Goal: Information Seeking & Learning: Learn about a topic

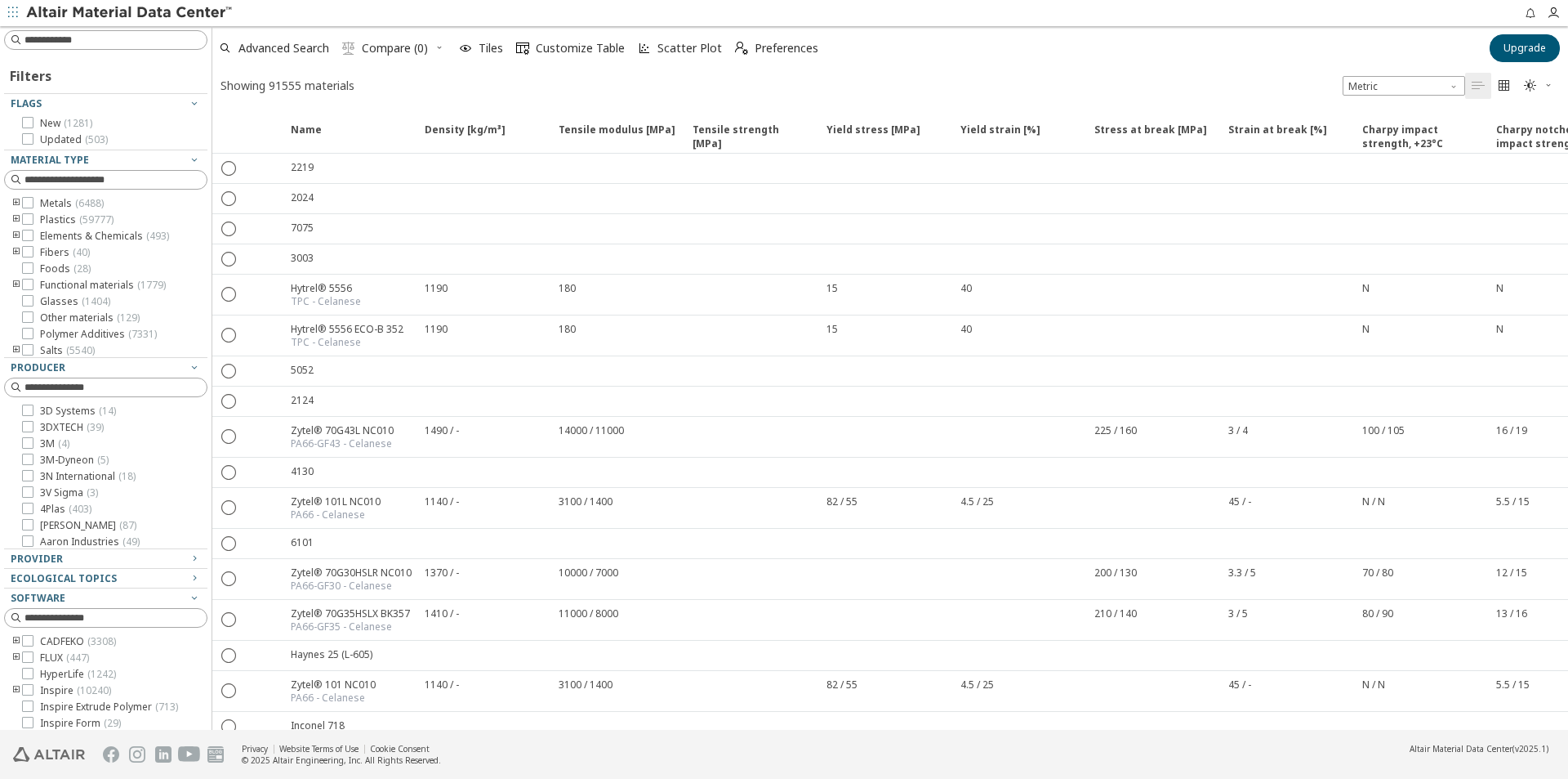
click at [13, 204] on icon "toogle group" at bounding box center [16, 203] width 11 height 13
click at [1553, 14] on icon "button" at bounding box center [1553, 13] width 13 height 13
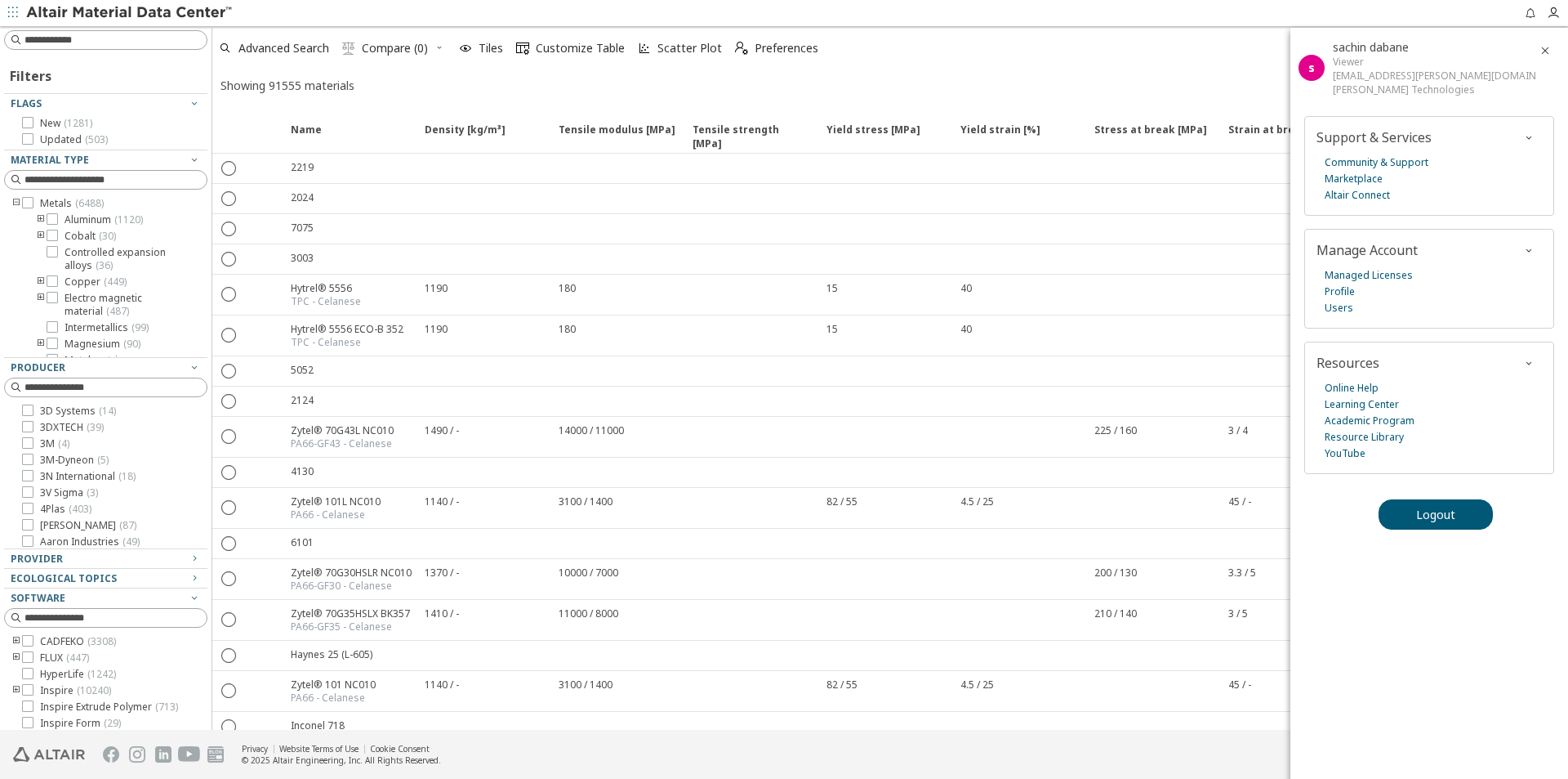
click at [1177, 50] on div "Advanced Search  Compare (0) Tiles  Customize Table Scatter Plot  Preferences" at bounding box center [845, 48] width 1267 height 36
click at [1062, 58] on div "Advanced Search  Compare (0) Tiles  Customize Table Scatter Plot  Preferences" at bounding box center [845, 48] width 1267 height 36
click at [1549, 52] on icon "button" at bounding box center [1545, 50] width 13 height 13
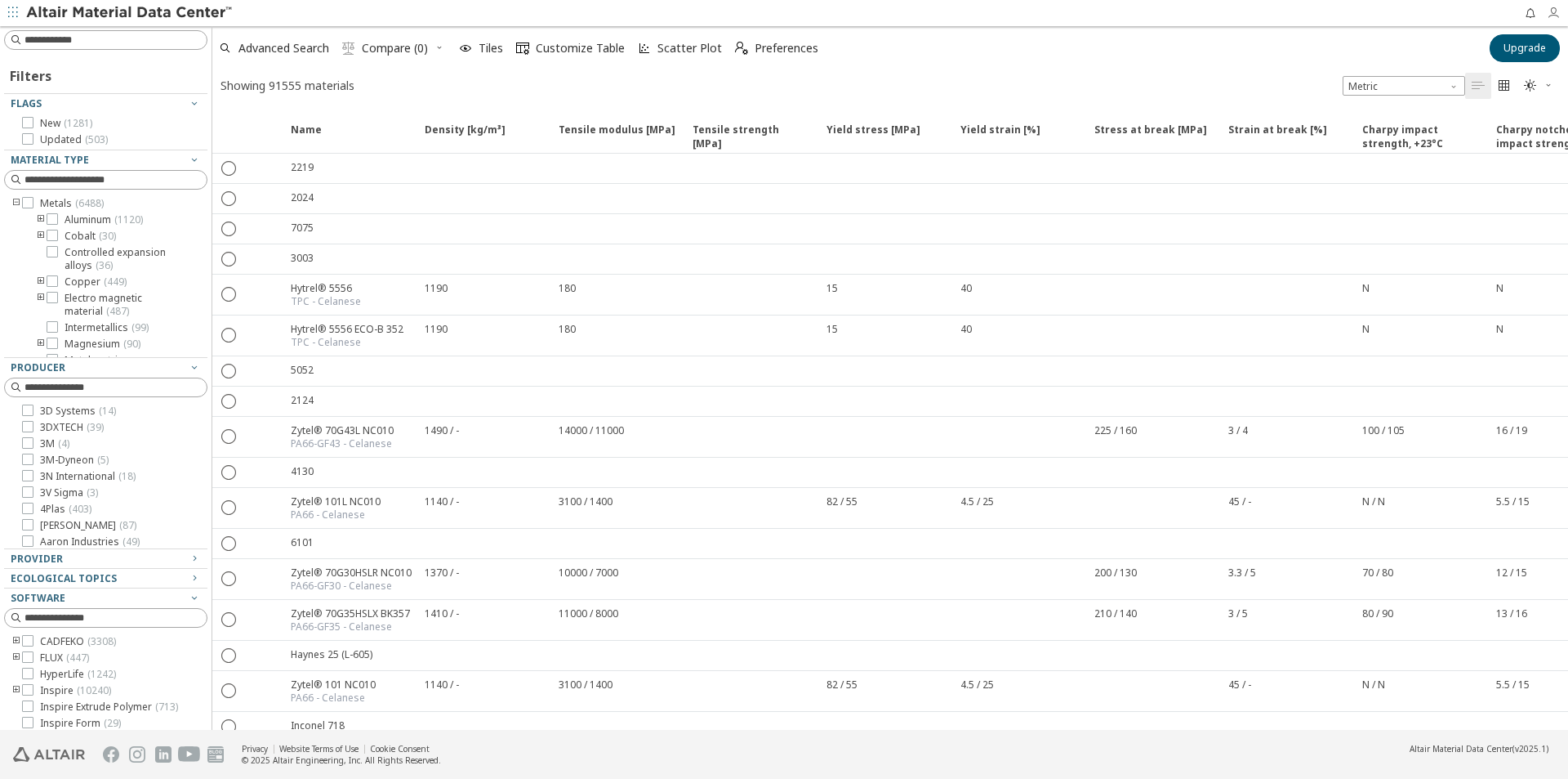
click at [1557, 10] on icon "button" at bounding box center [1553, 13] width 13 height 13
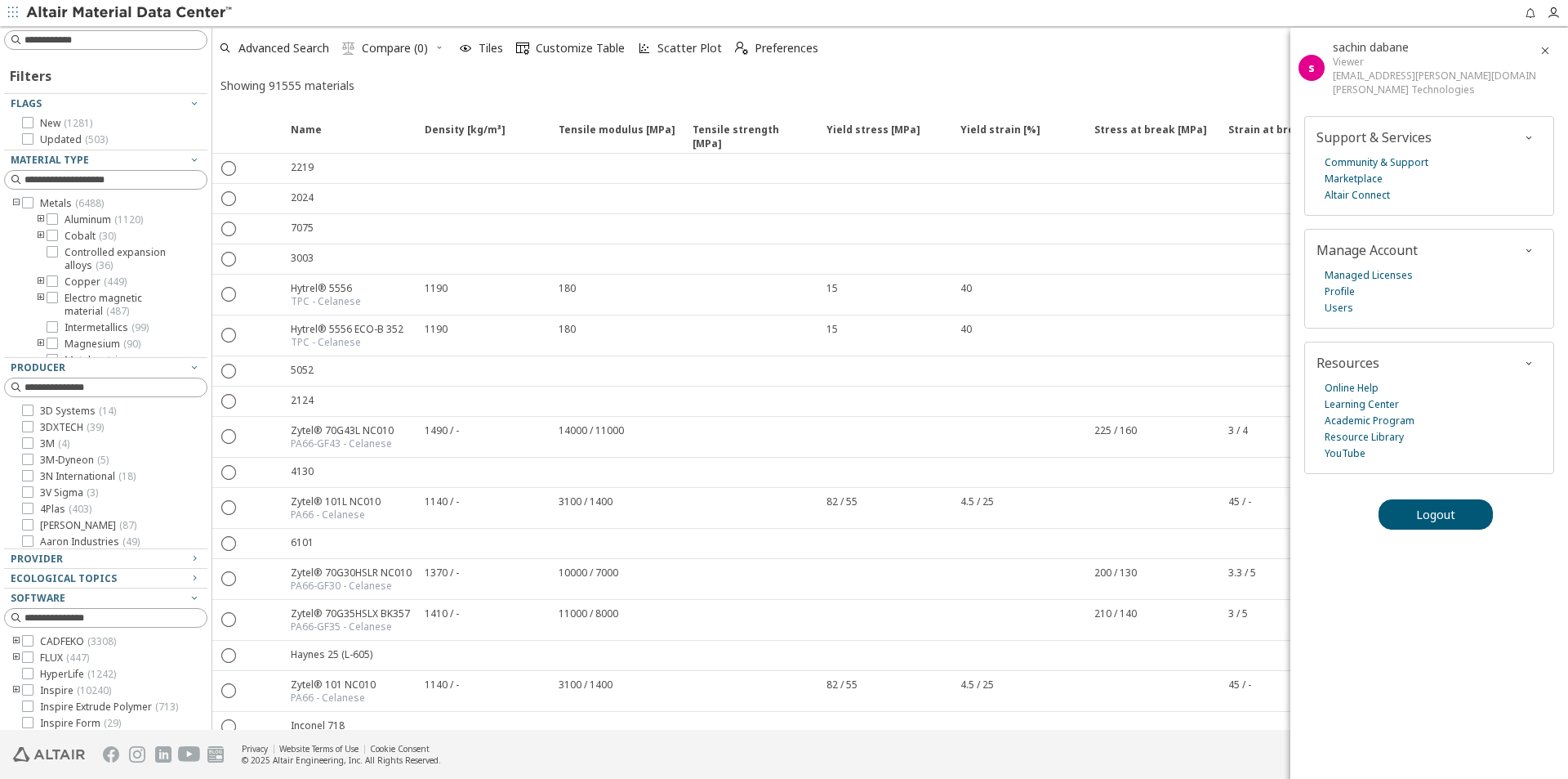
click at [1121, 61] on div "Advanced Search  Compare (0) Tiles  Customize Table Scatter Plot  Preferences" at bounding box center [845, 48] width 1267 height 36
click at [1137, 67] on div "Advanced Search  Compare (0) Tiles  Customize Table Scatter Plot  Preference…" at bounding box center [890, 63] width 1355 height 75
click at [1221, 750] on footer "Privacy Website Terms of Use Cookie Consent © 2025 Altair Engineering, Inc. All…" at bounding box center [784, 754] width 1568 height 49
click at [1548, 52] on icon "button" at bounding box center [1545, 50] width 13 height 13
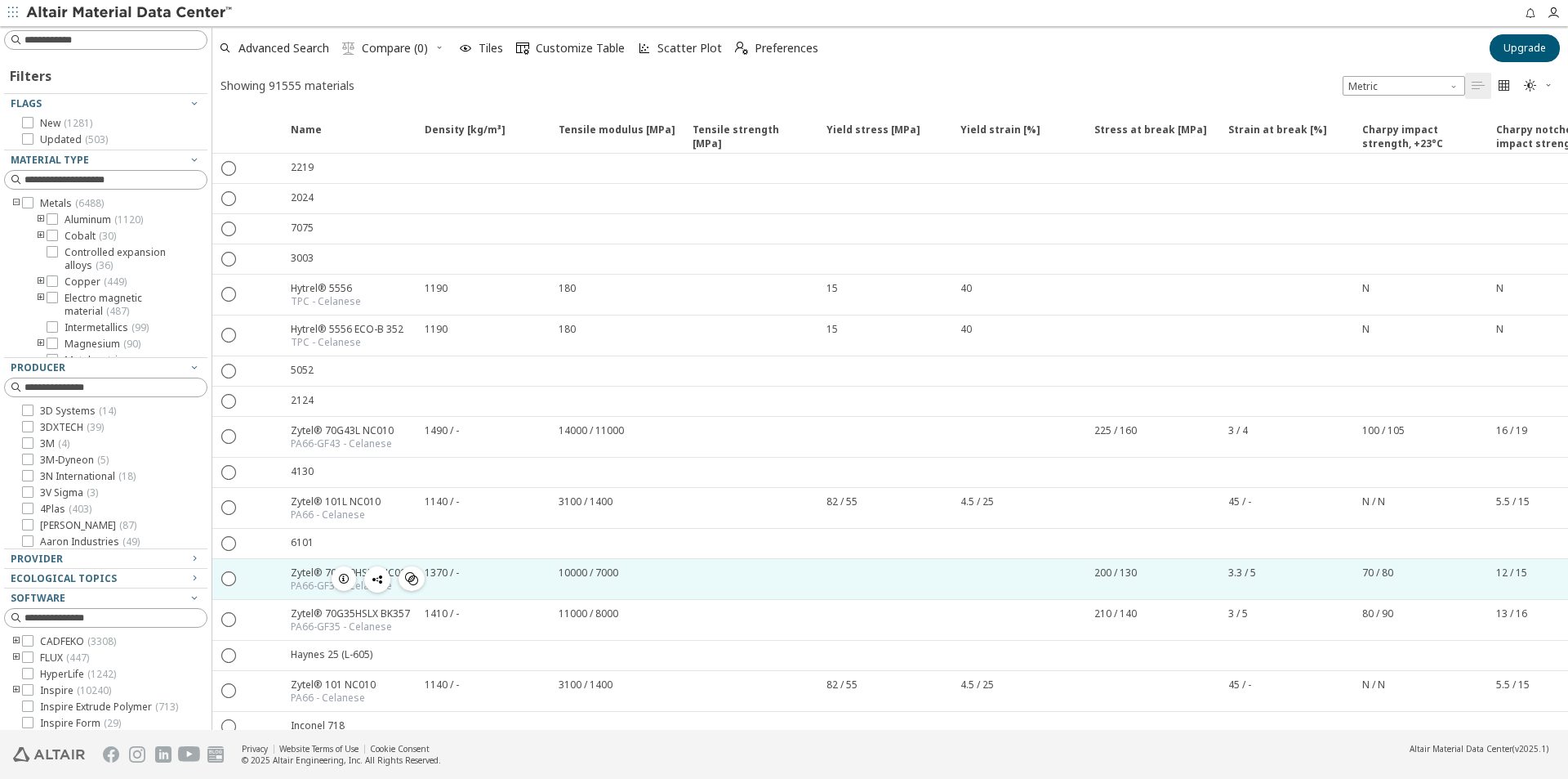
click at [346, 587] on span "button" at bounding box center [344, 578] width 20 height 25
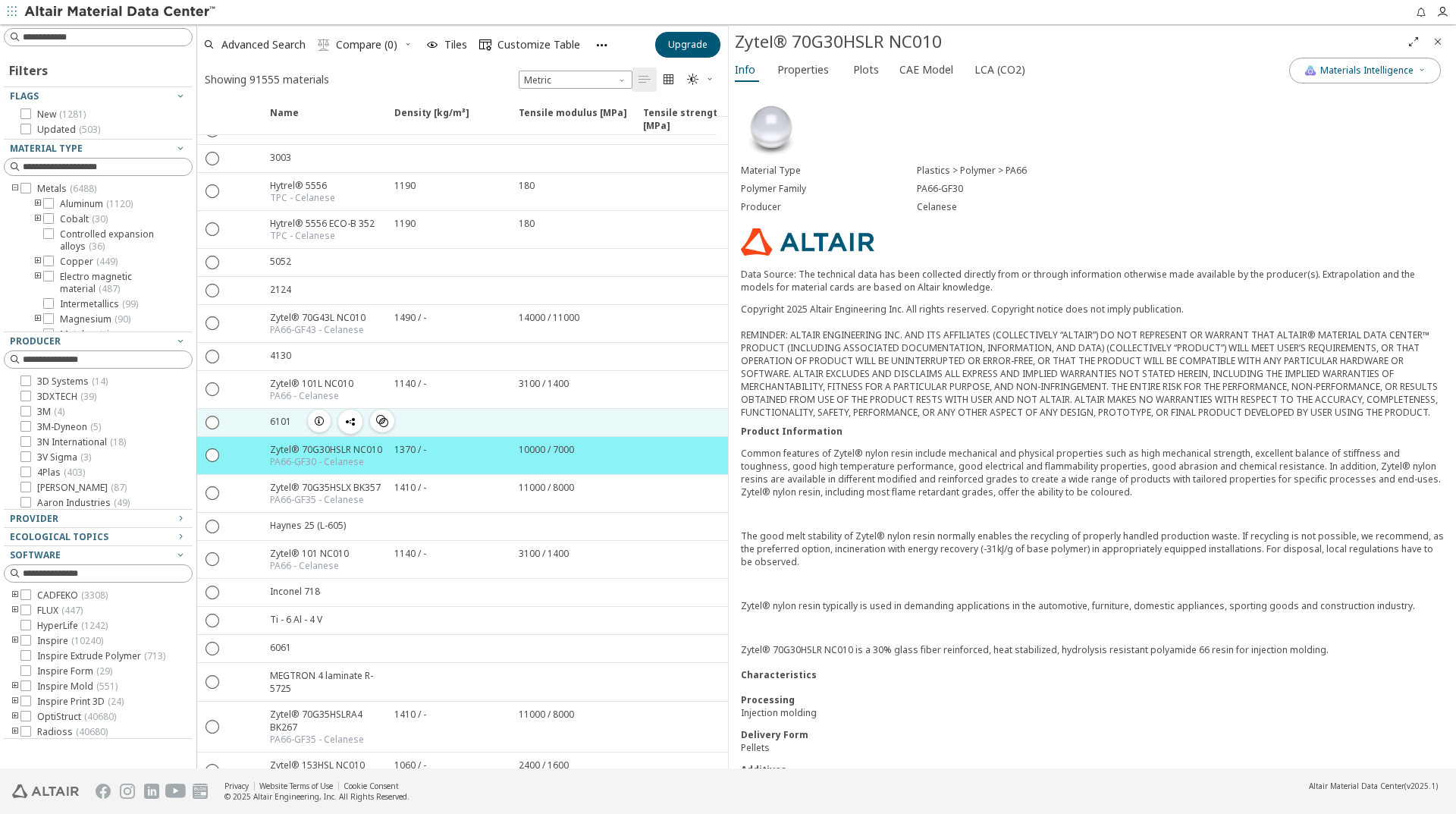
scroll to position [152, 0]
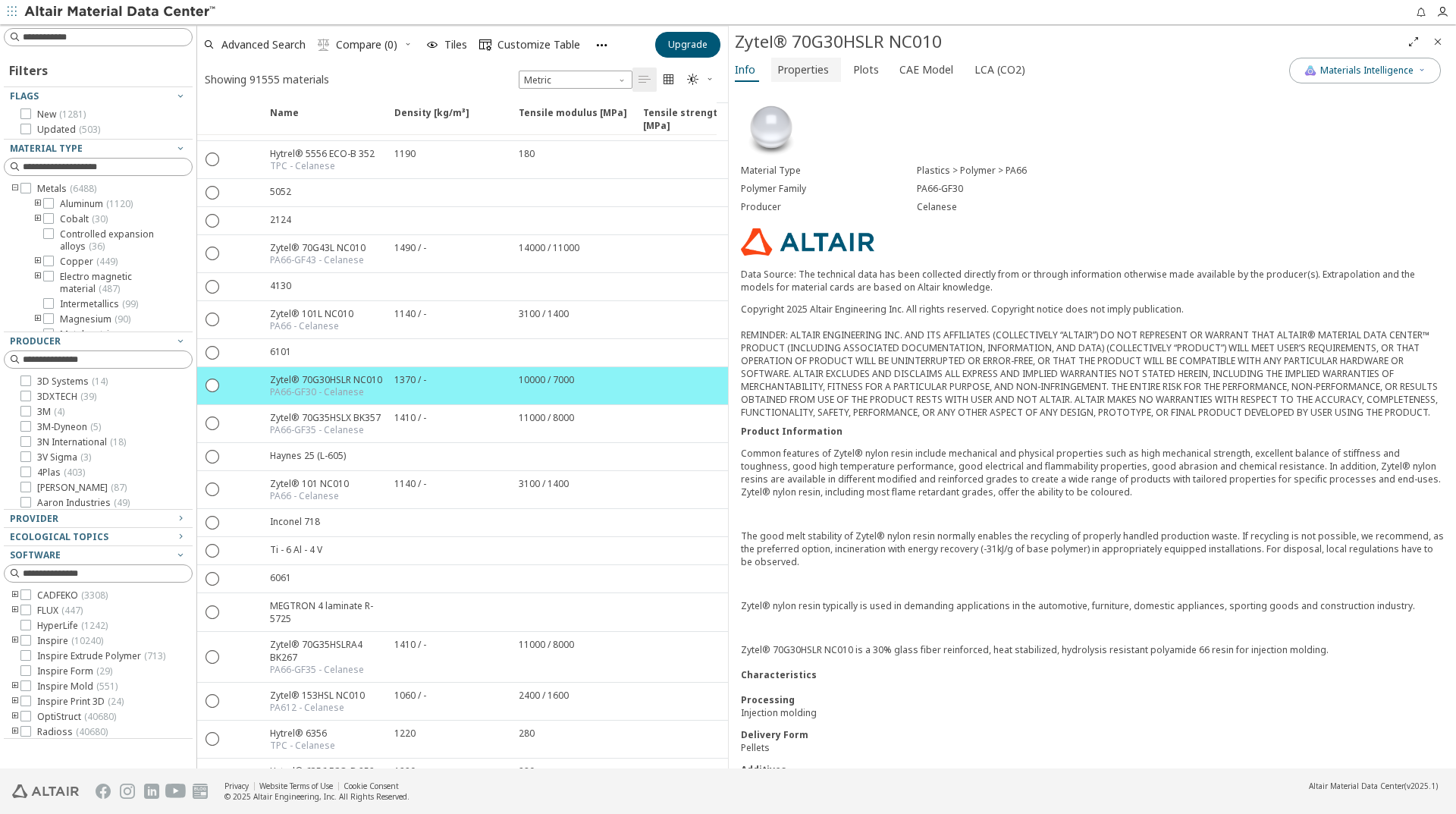
click at [812, 79] on span "Properties" at bounding box center [804, 70] width 52 height 24
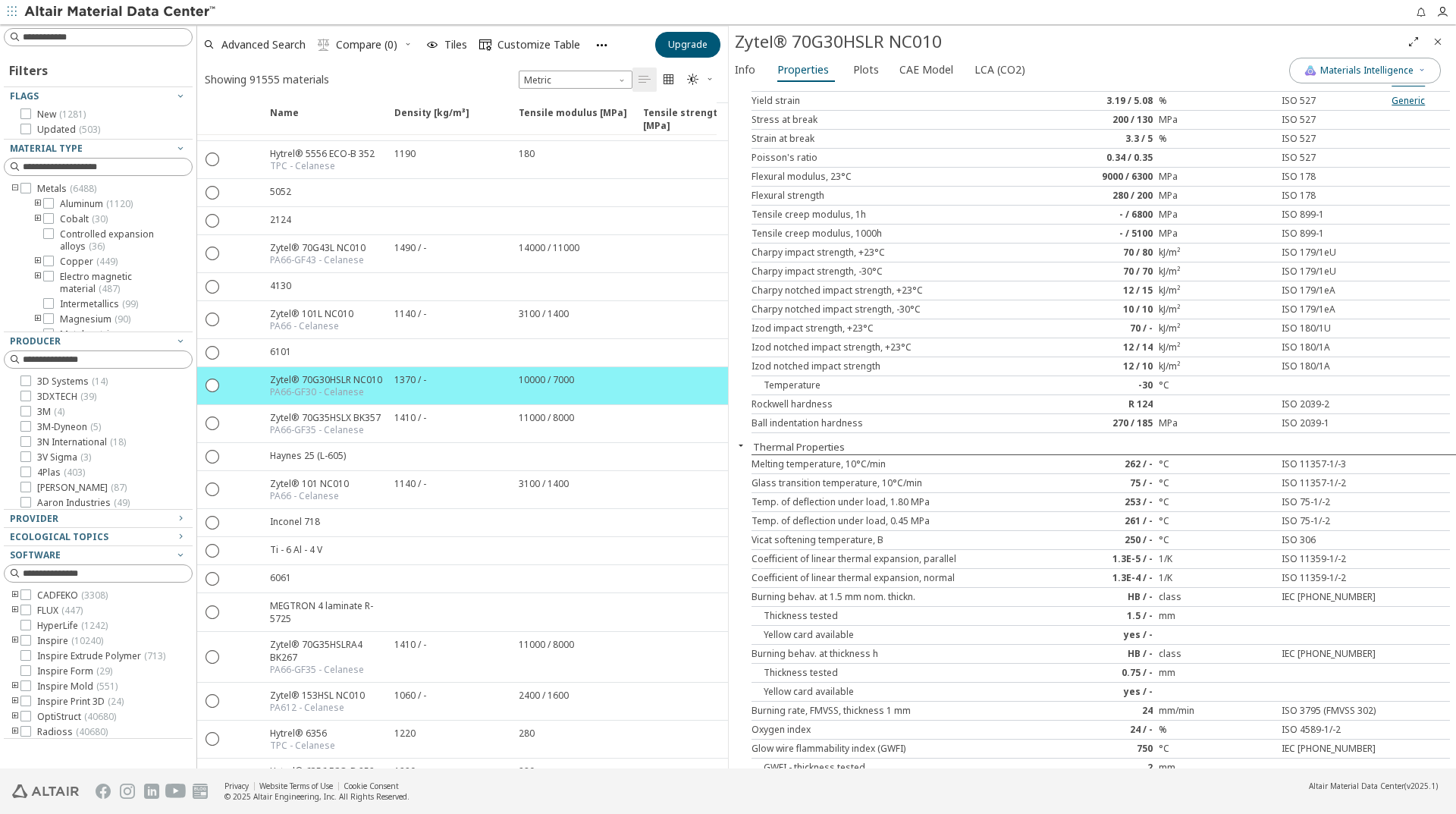
scroll to position [845, 0]
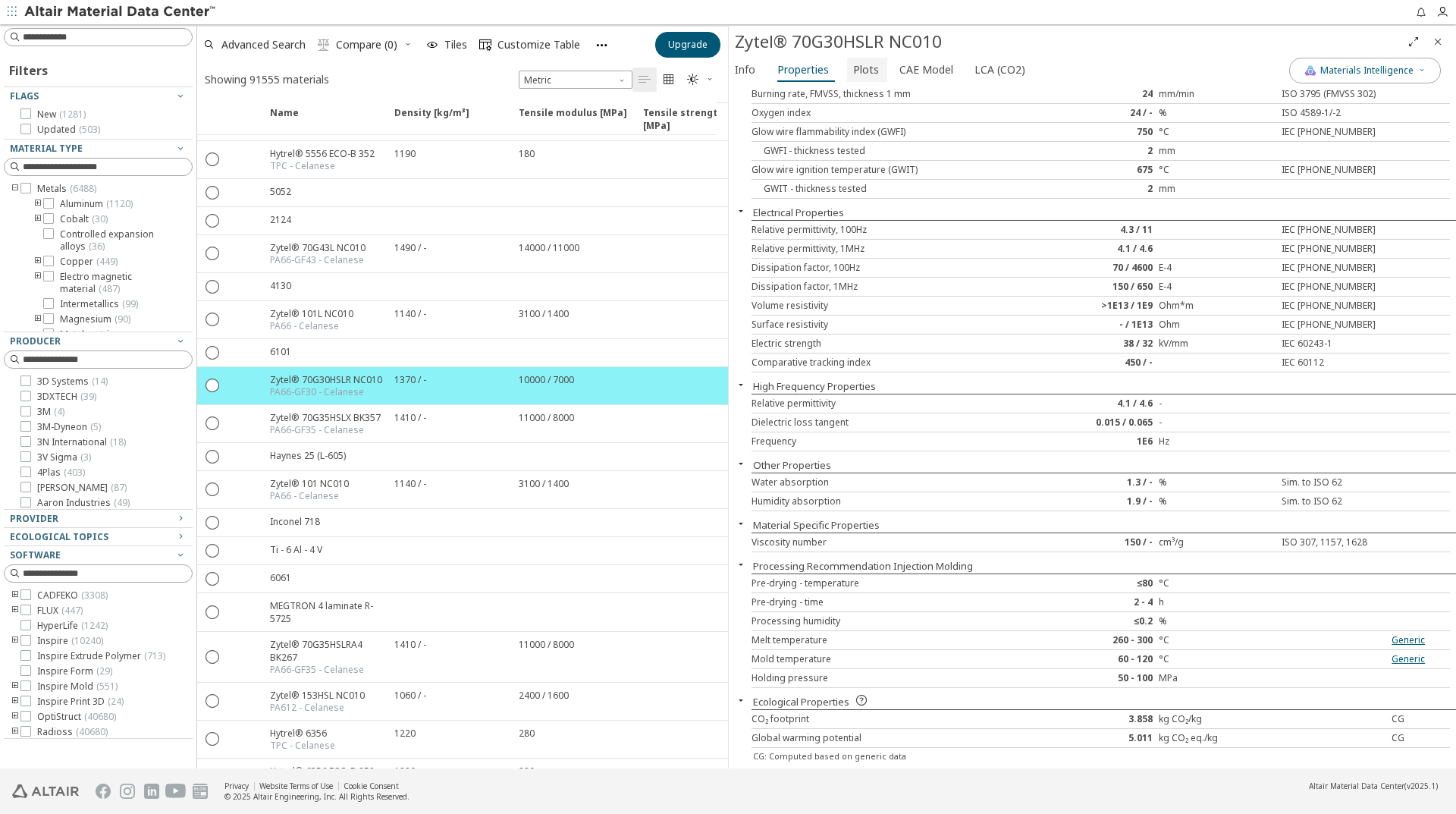
click at [870, 77] on span "Plots" at bounding box center [867, 70] width 26 height 24
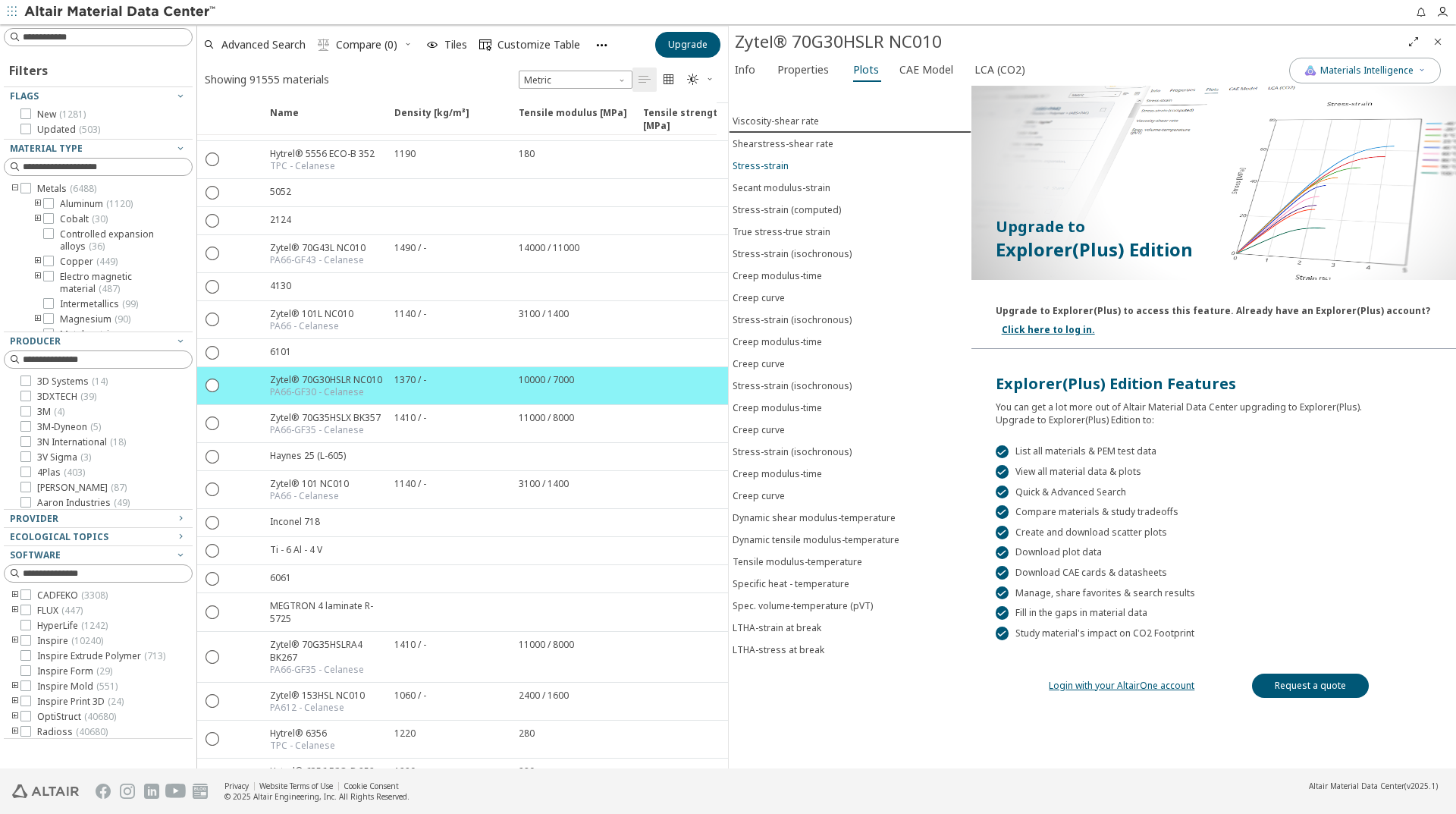
click at [766, 164] on div "Stress-strain" at bounding box center [760, 166] width 57 height 13
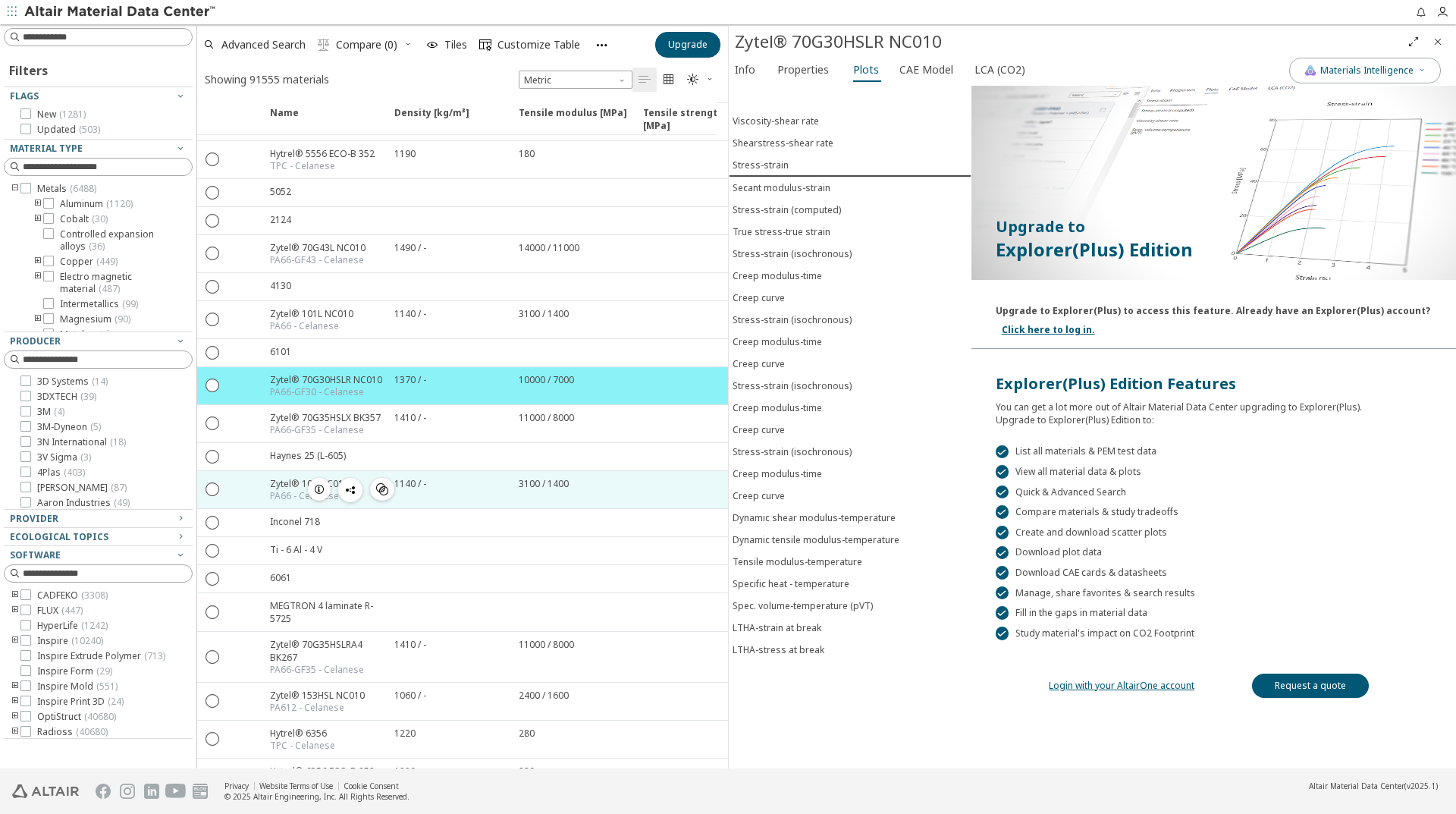
scroll to position [303, 0]
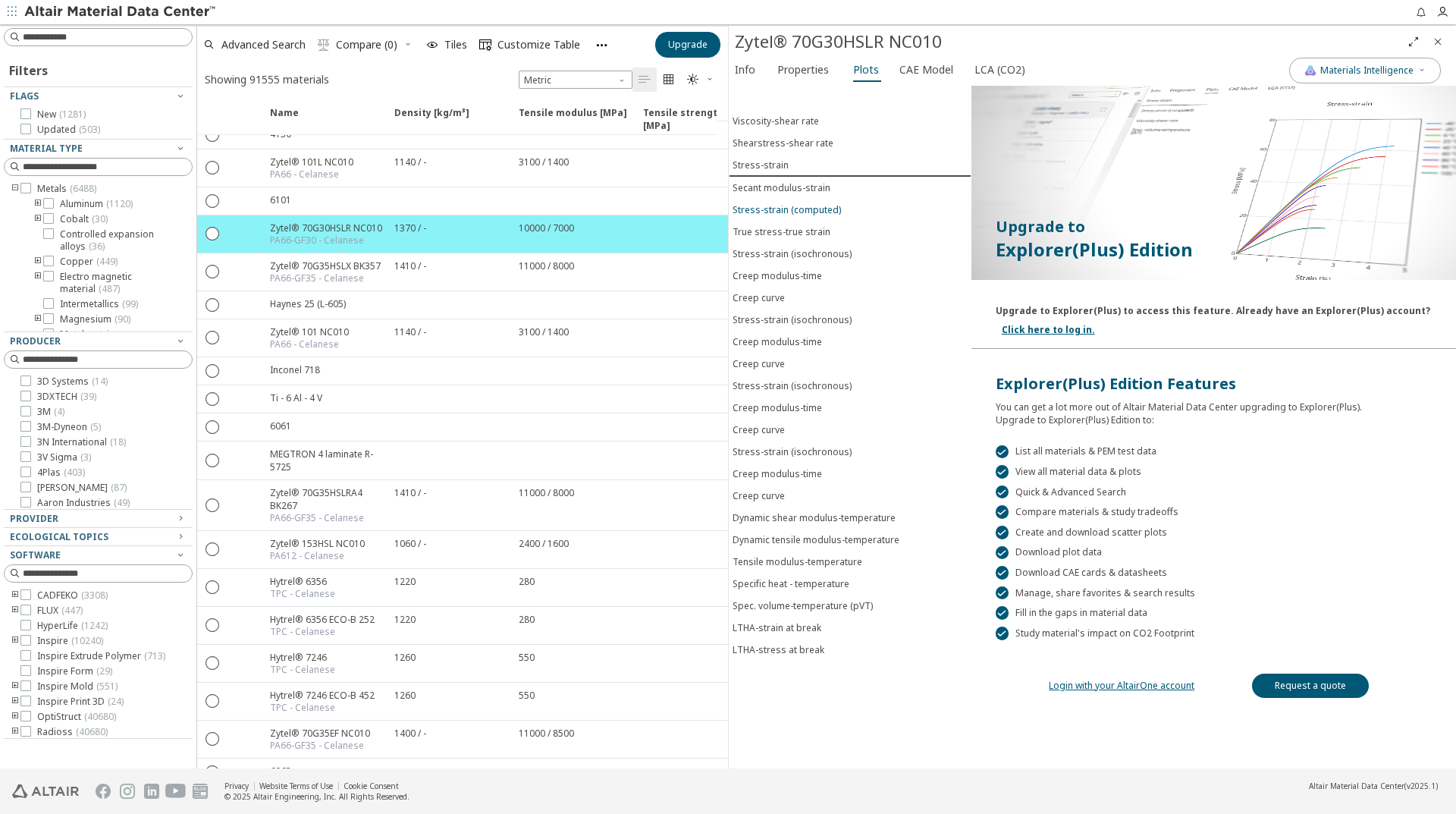
click at [802, 210] on div "Stress-strain (computed)" at bounding box center [786, 210] width 108 height 13
click at [757, 170] on div "Stress-strain" at bounding box center [760, 165] width 57 height 13
click at [782, 123] on div "Viscosity-shear rate" at bounding box center [775, 121] width 86 height 13
